Goal: Contribute content

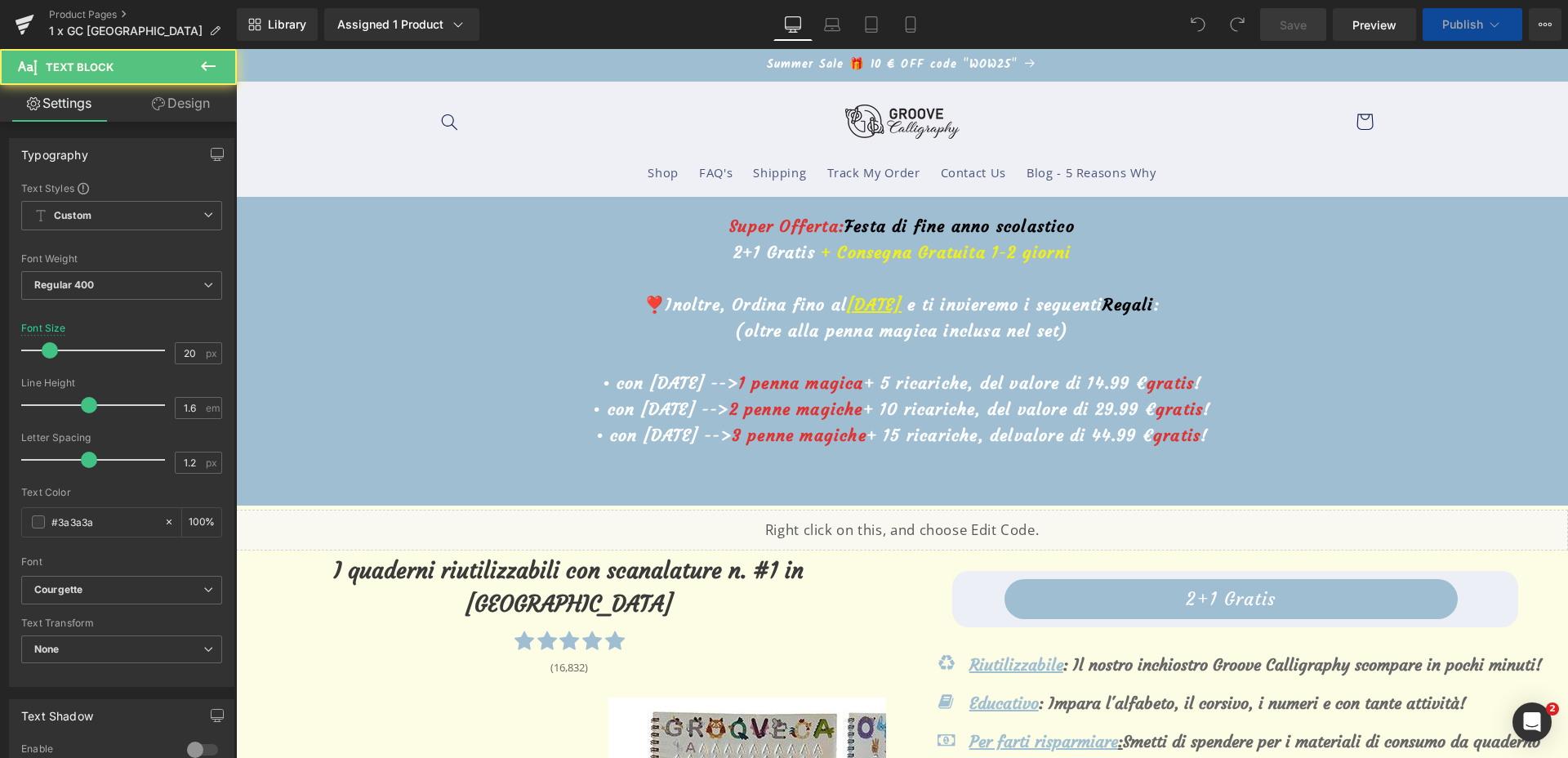
click at [847, 302] on u "21 Agosto" at bounding box center [874, 304] width 55 height 20
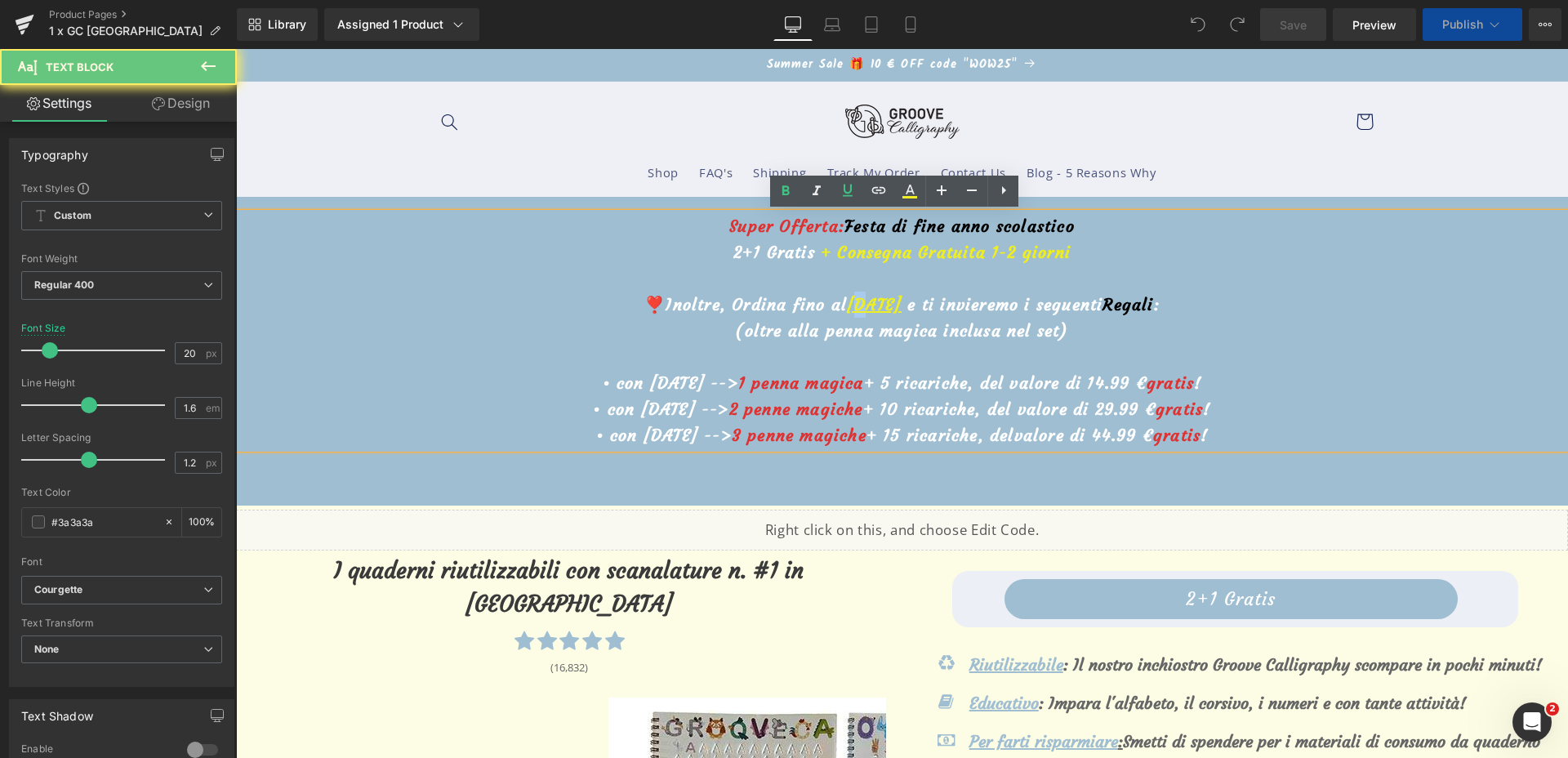
click at [847, 301] on u "21 Agosto" at bounding box center [874, 304] width 55 height 20
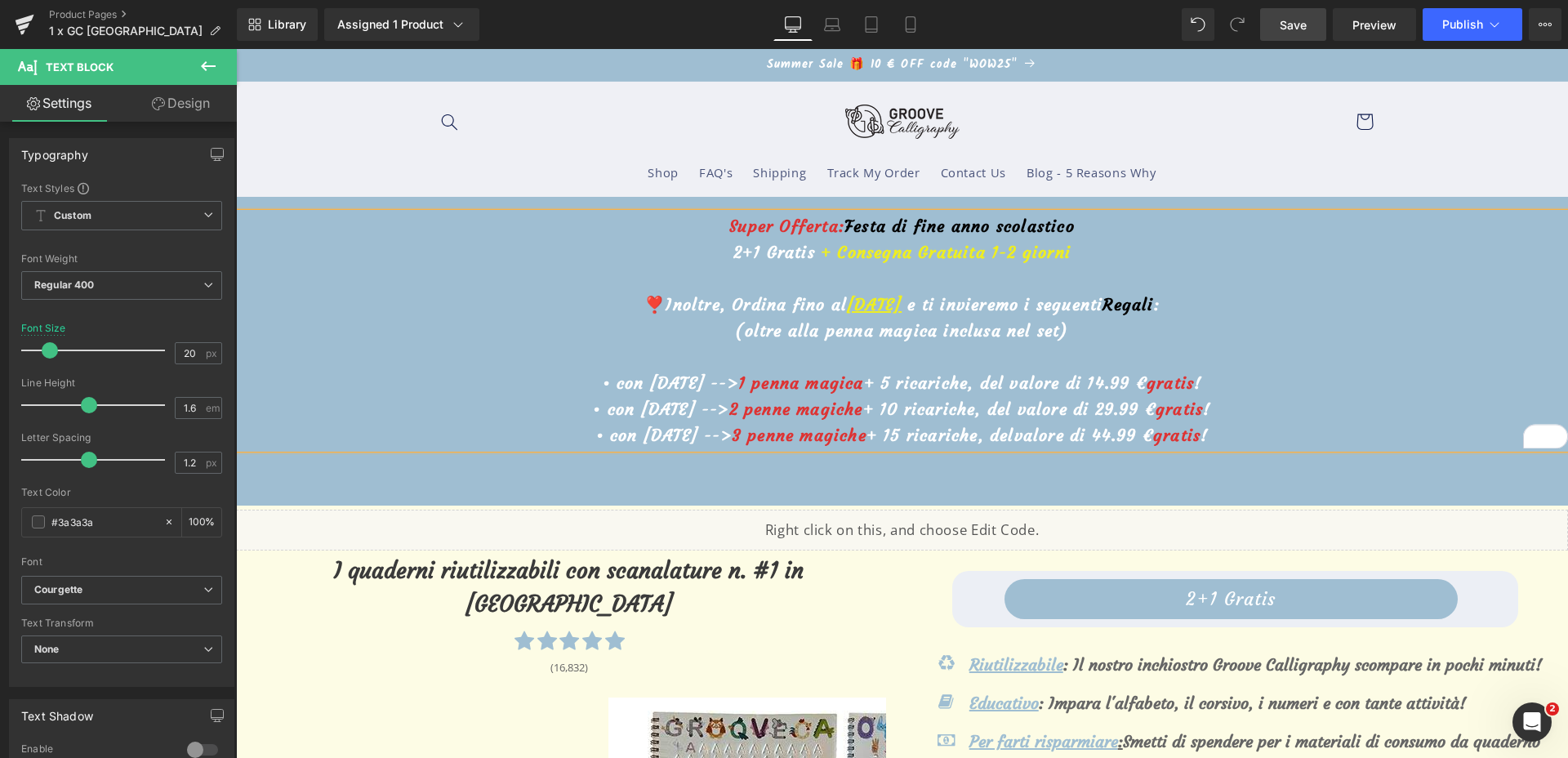
click at [1276, 24] on link "Save" at bounding box center [1293, 24] width 66 height 33
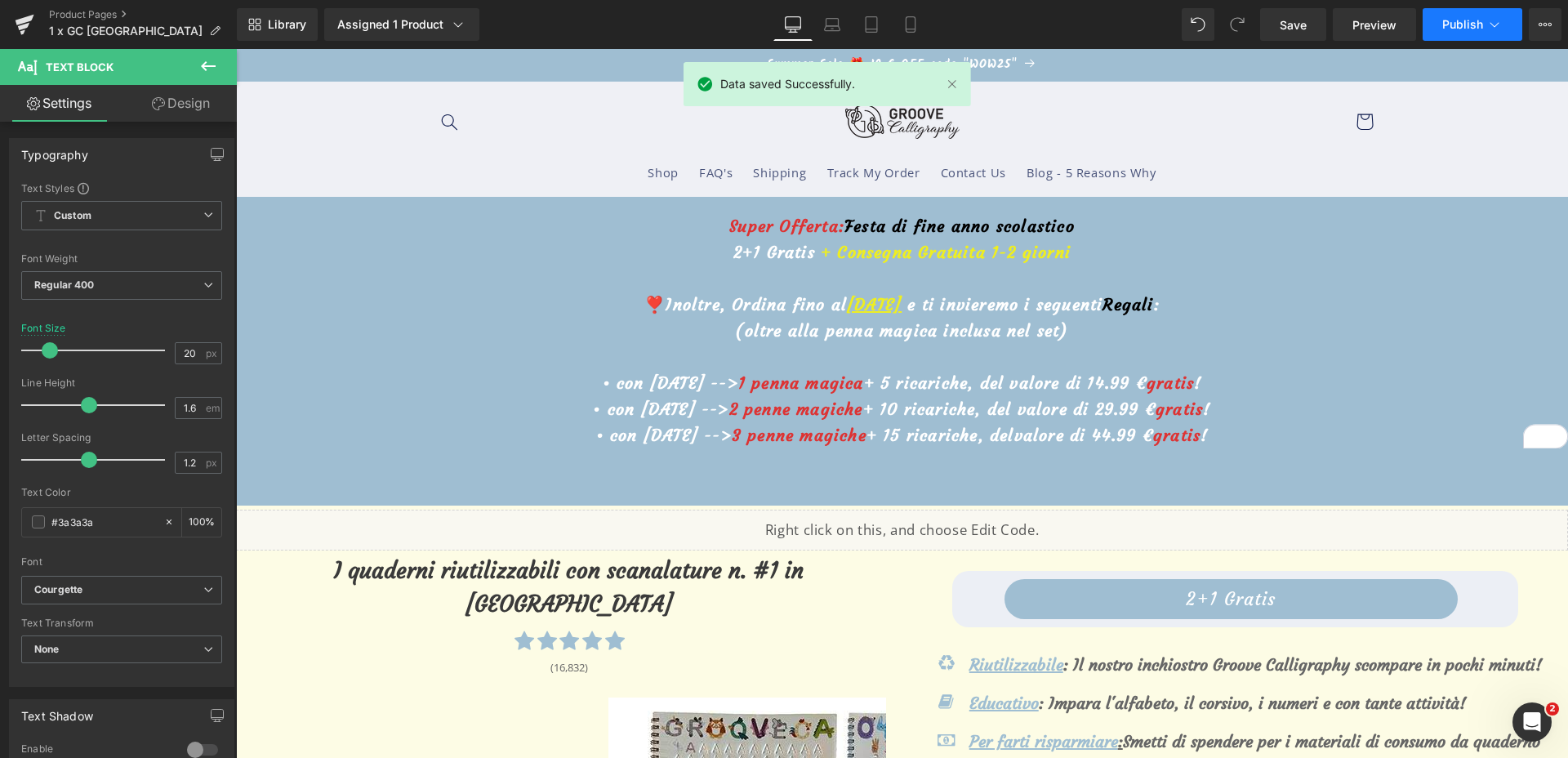
click at [1442, 19] on button "Publish" at bounding box center [1472, 24] width 100 height 33
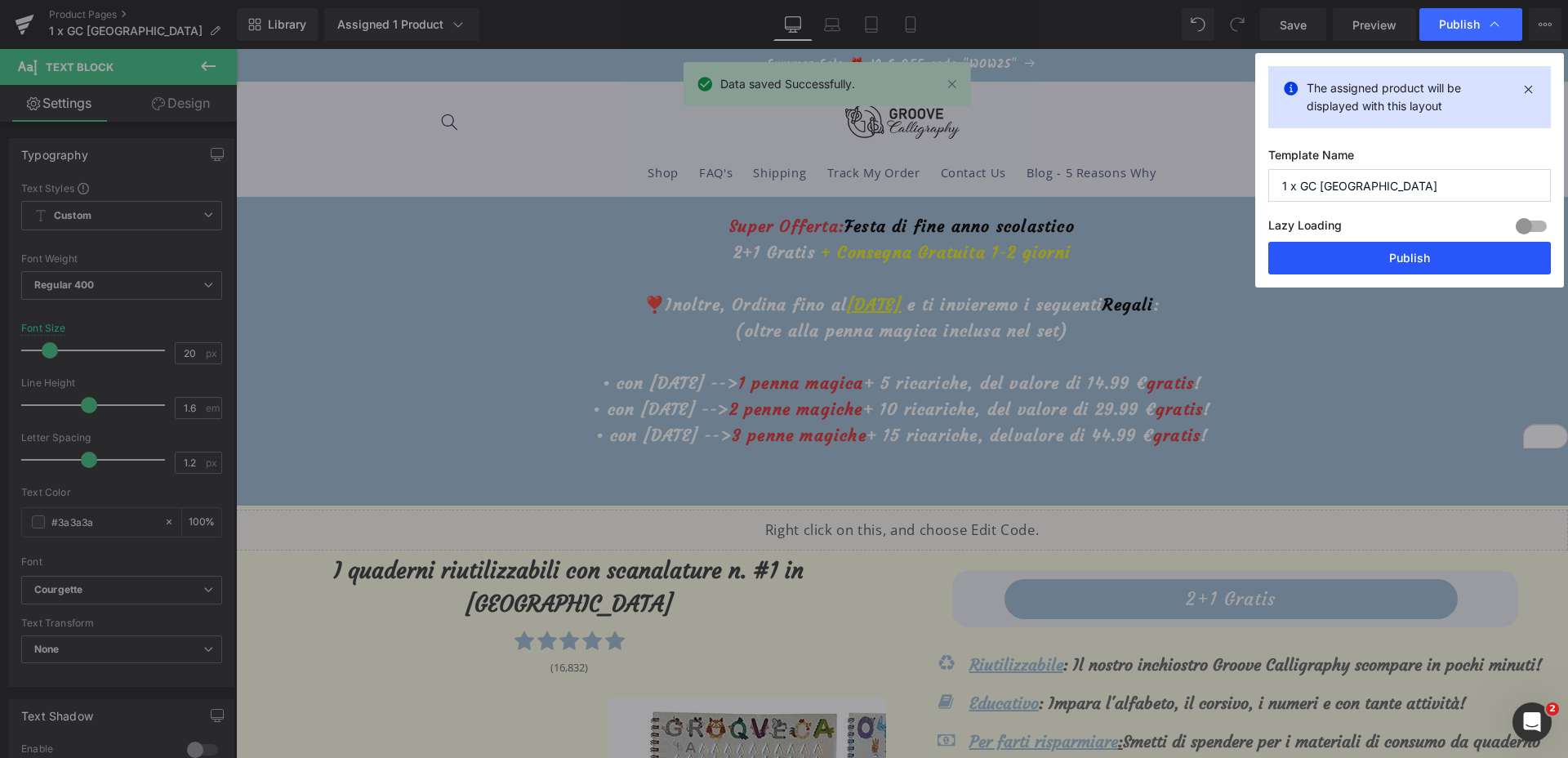
click at [1341, 265] on button "Publish" at bounding box center [1409, 258] width 282 height 33
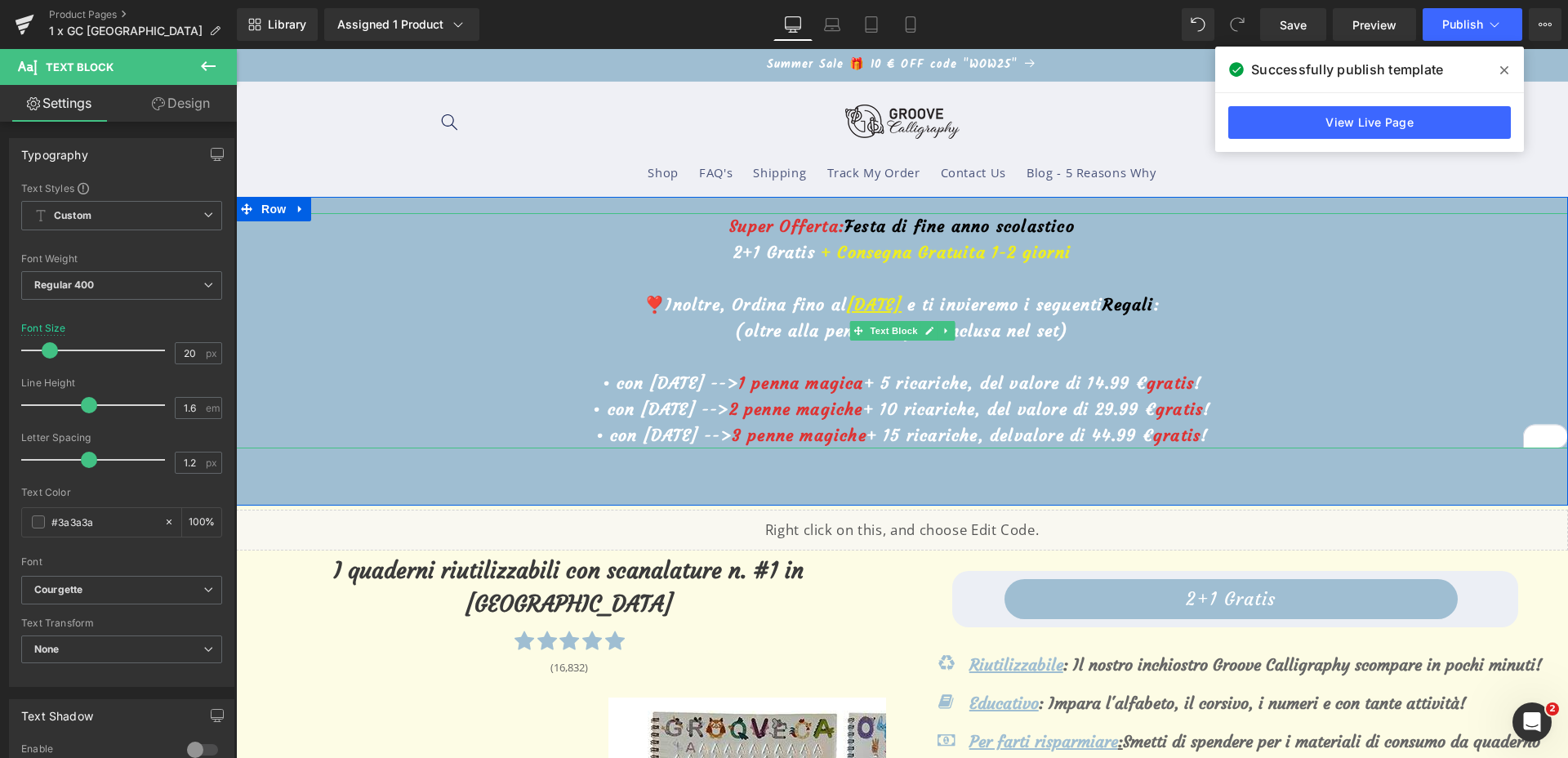
click at [906, 215] on div at bounding box center [902, 215] width 1333 height 4
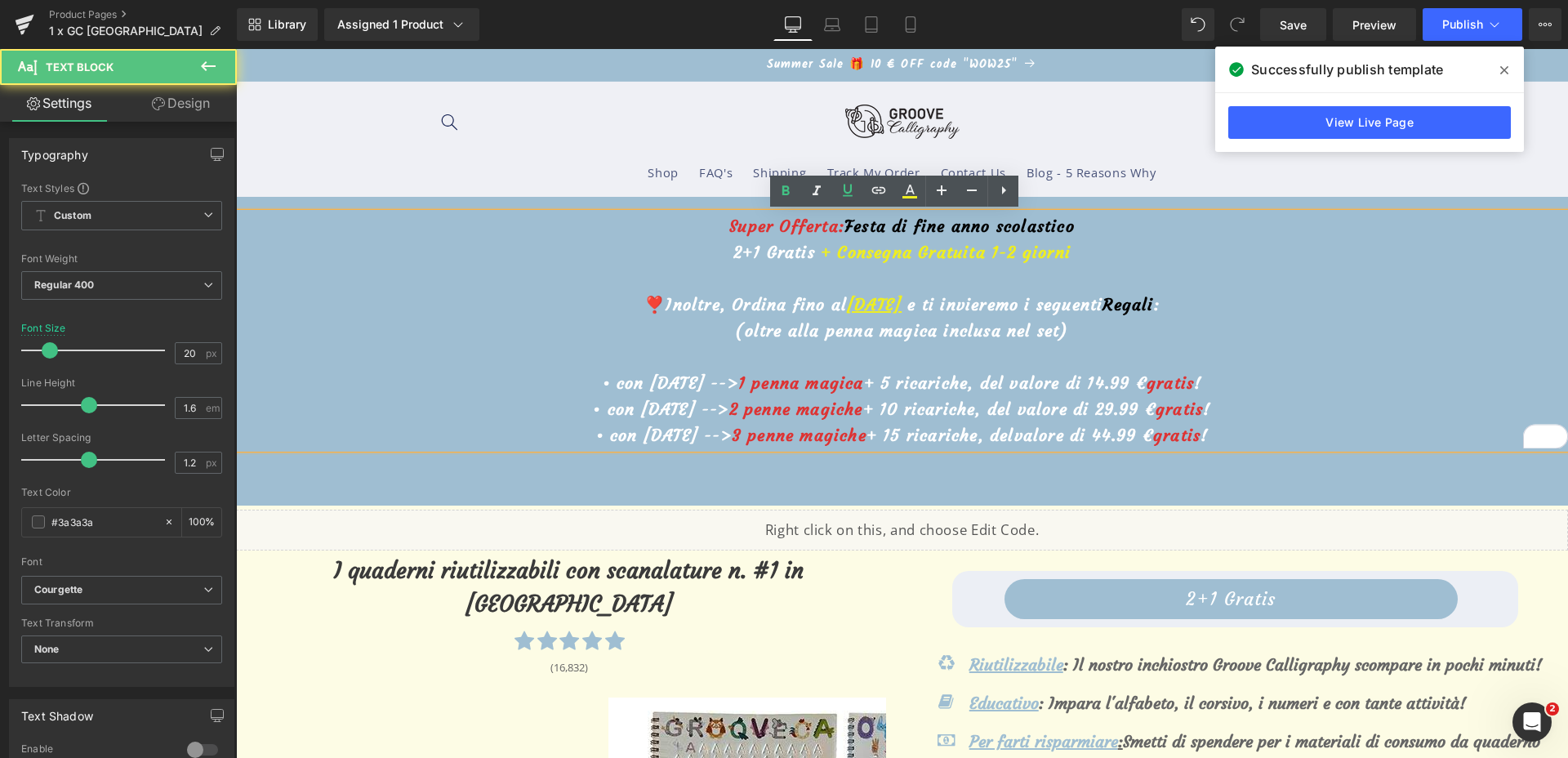
click at [1076, 227] on p "Super Offerta: Festa di fine anno scolastico" at bounding box center [902, 227] width 1333 height 26
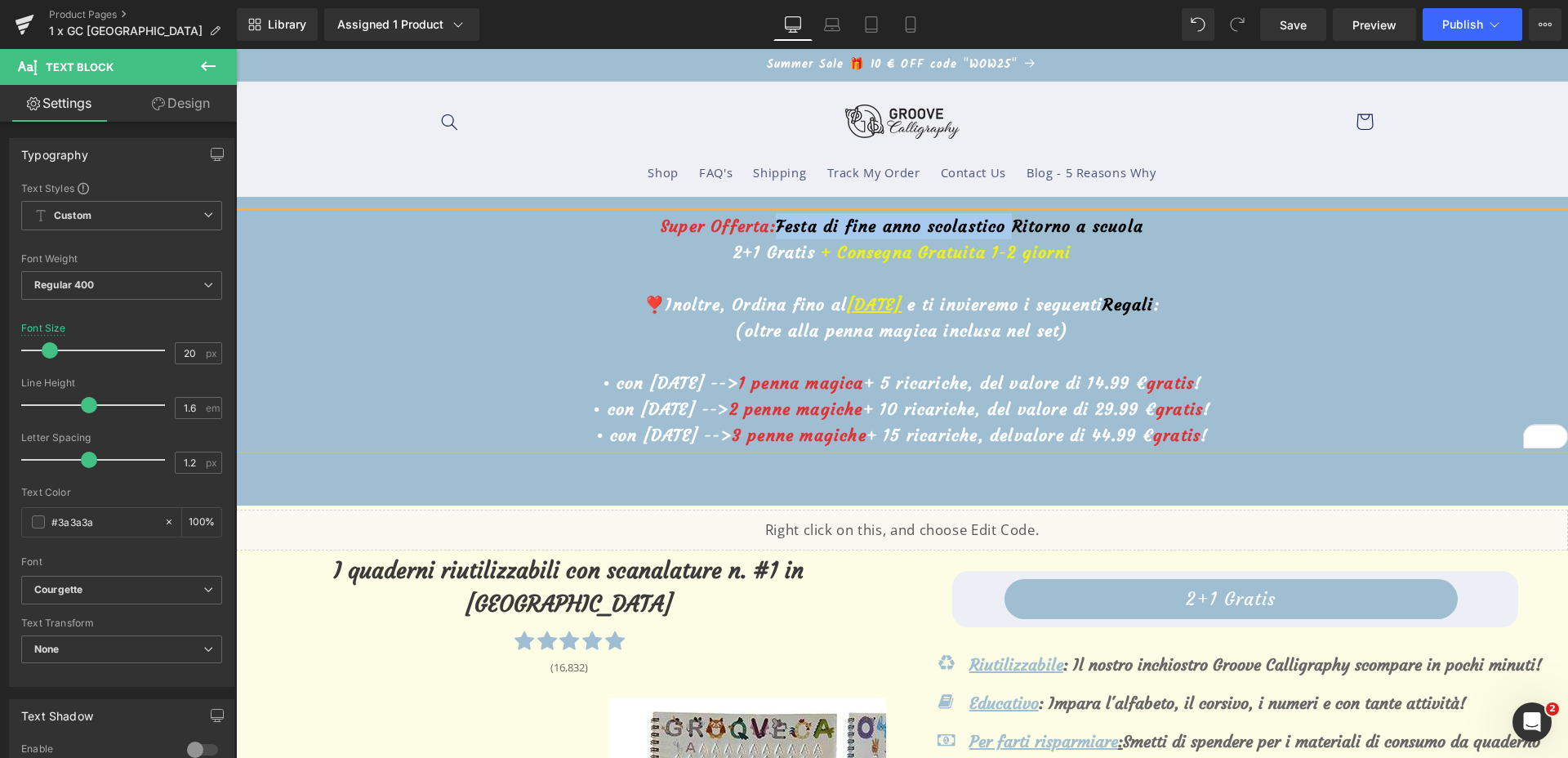
drag, startPoint x: 1009, startPoint y: 219, endPoint x: 768, endPoint y: 219, distance: 241.0
click at [776, 219] on font "Festa di fine anno scolastico Ritorno a scuola" at bounding box center [959, 225] width 368 height 20
click at [1293, 25] on span "Save" at bounding box center [1293, 25] width 27 height 17
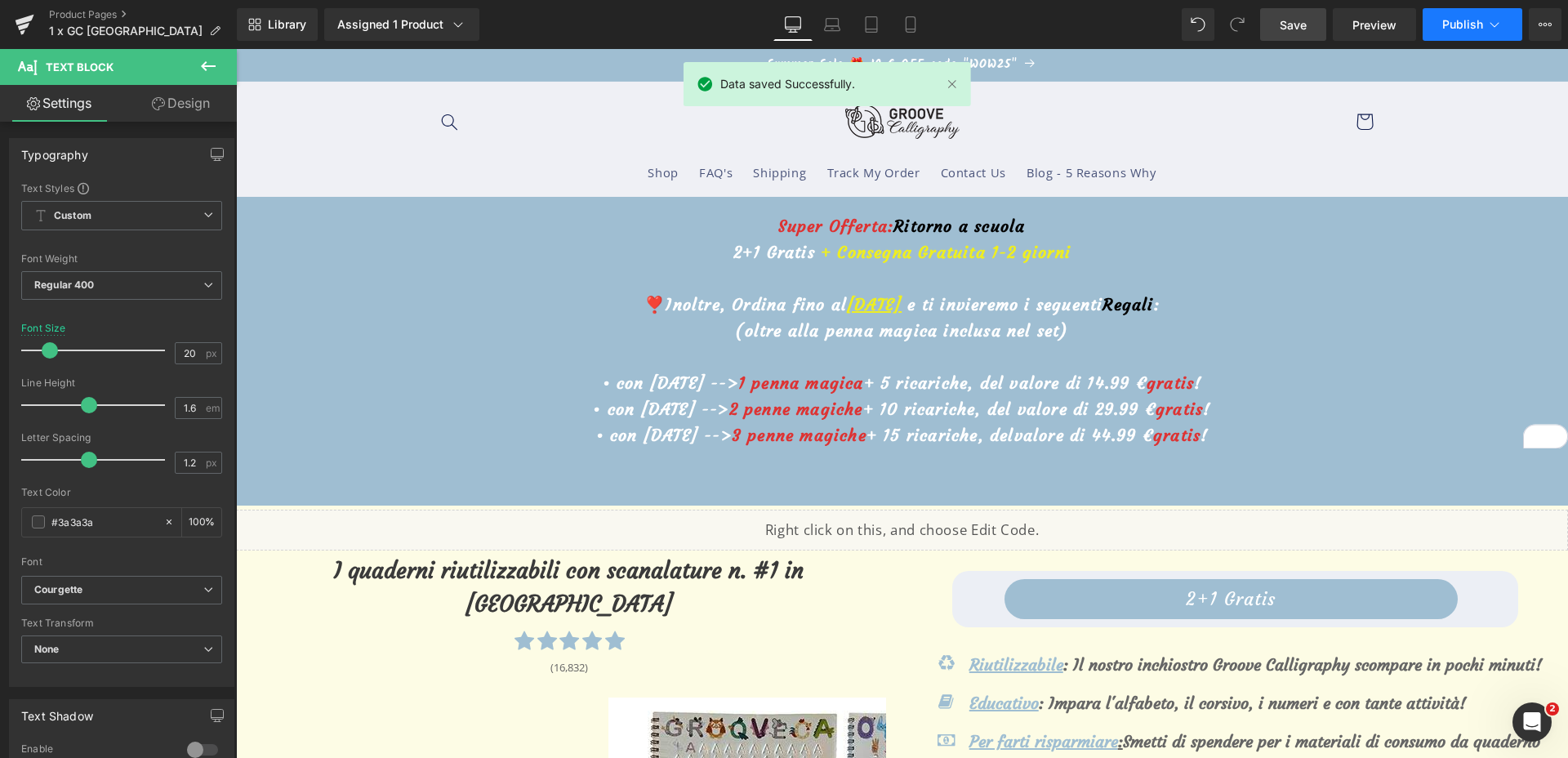
click at [1456, 23] on span "Publish" at bounding box center [1463, 24] width 41 height 13
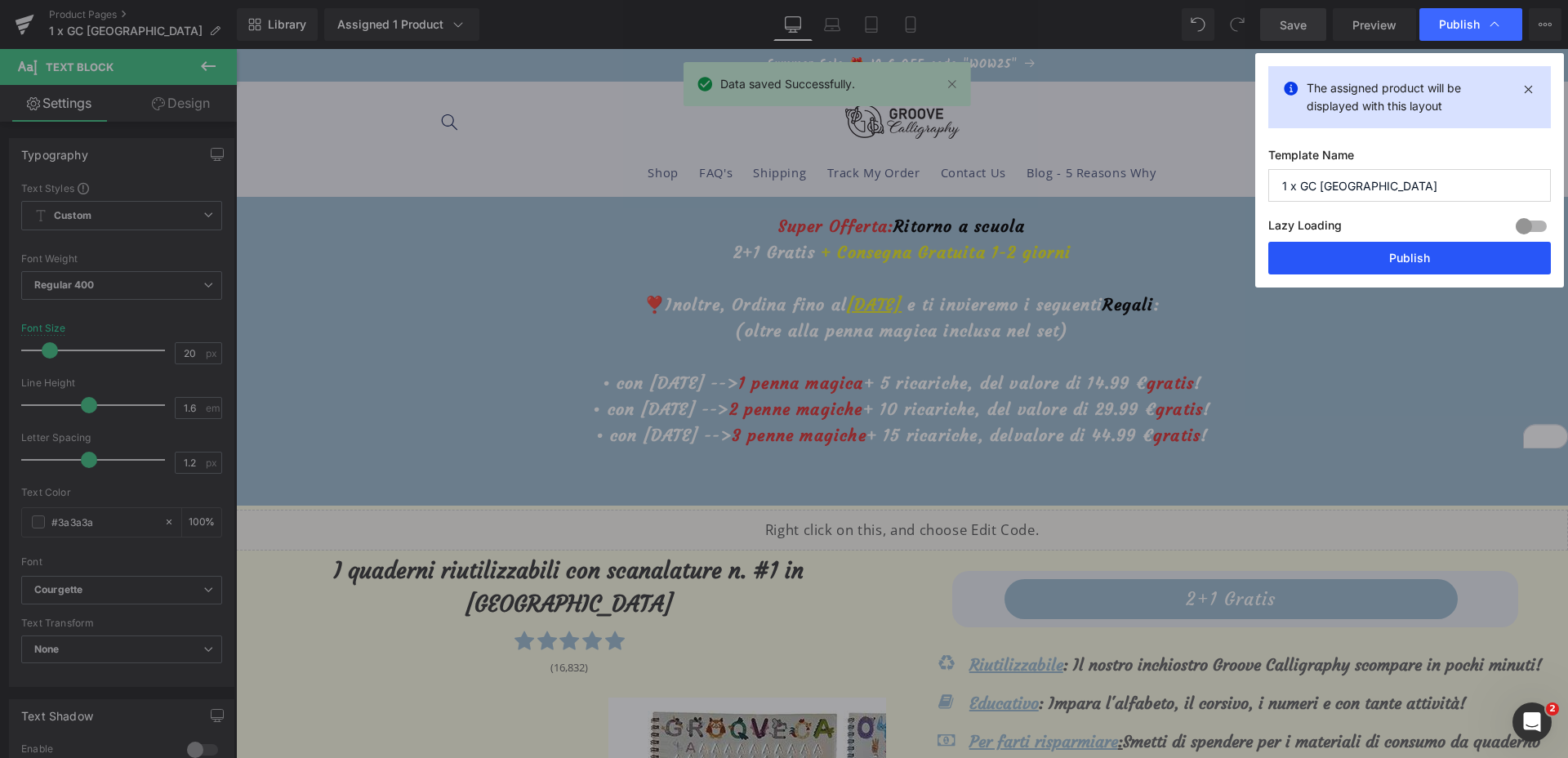
click at [1343, 256] on button "Publish" at bounding box center [1409, 258] width 282 height 33
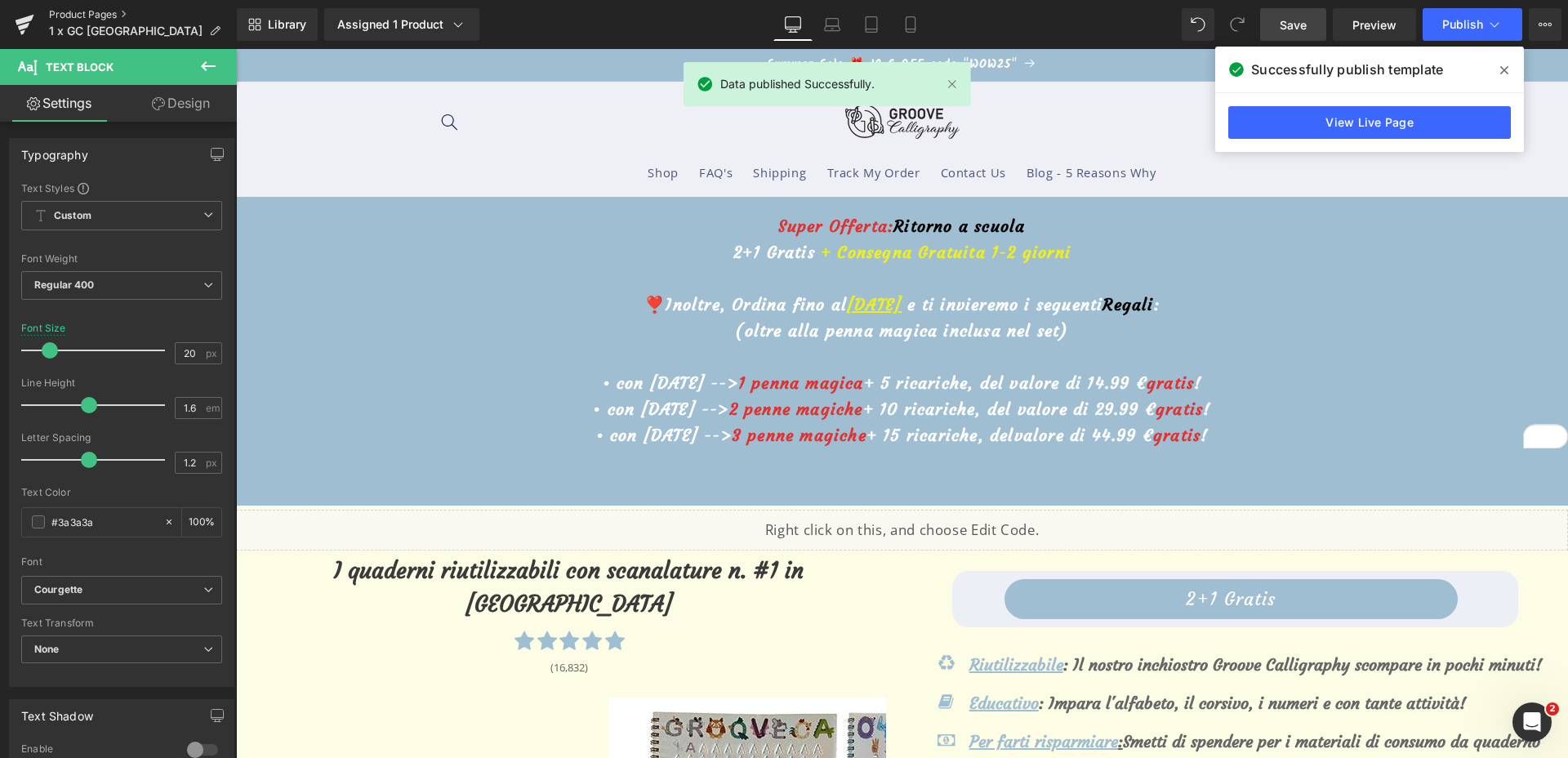
click at [93, 18] on link "Product Pages" at bounding box center [143, 14] width 188 height 13
